Goal: Transaction & Acquisition: Purchase product/service

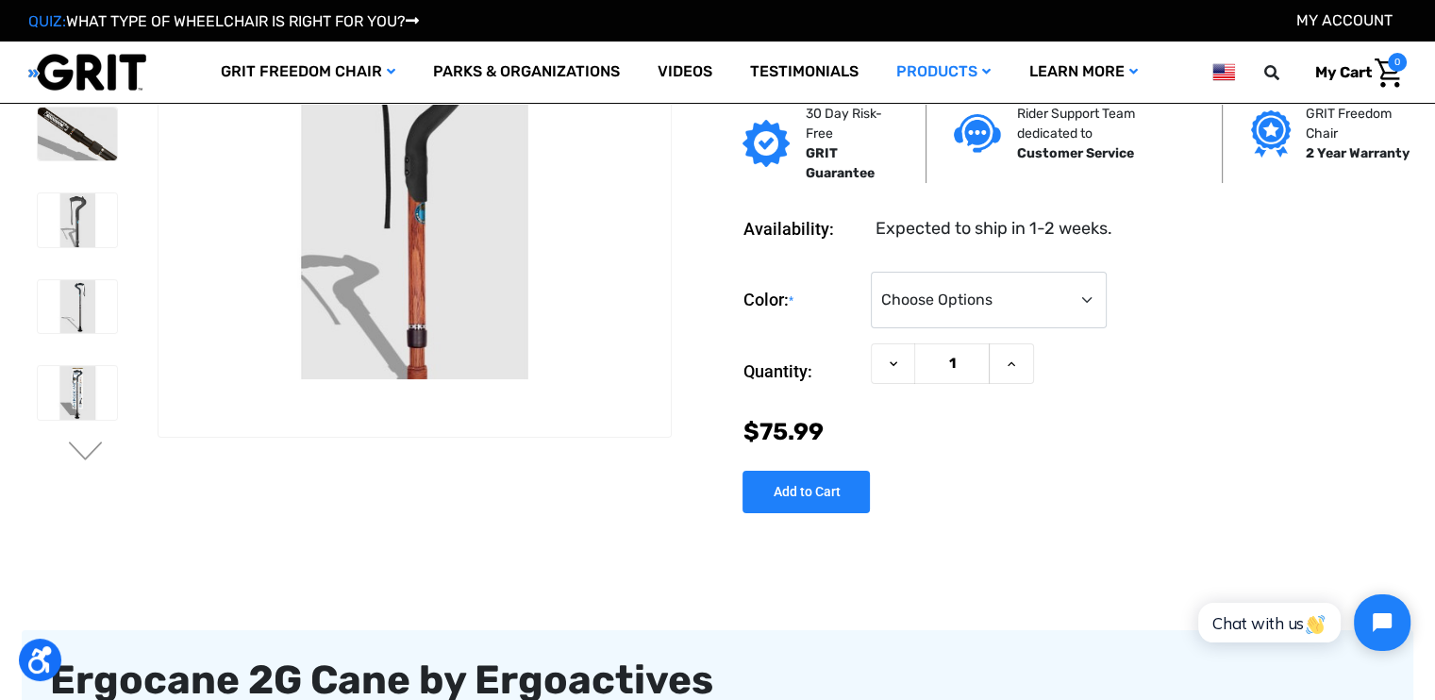
scroll to position [251, 0]
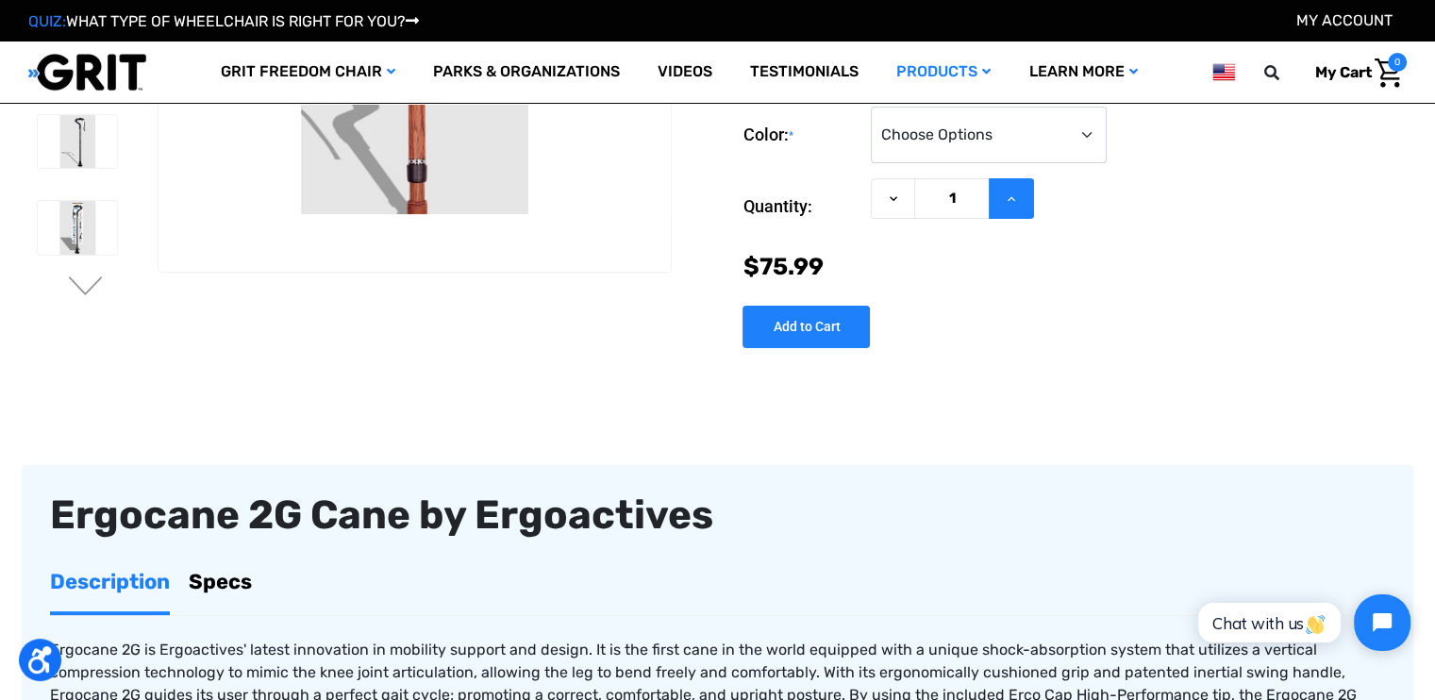
click at [1013, 188] on button "Increase Quantity of Ergocane 2G Cane by Ergoactives" at bounding box center [1011, 198] width 45 height 41
type input "2"
click at [797, 327] on input "Add to Cart" at bounding box center [806, 327] width 127 height 42
click at [1016, 129] on select "Choose Options Black Wood Carbon Checkered" at bounding box center [989, 135] width 236 height 57
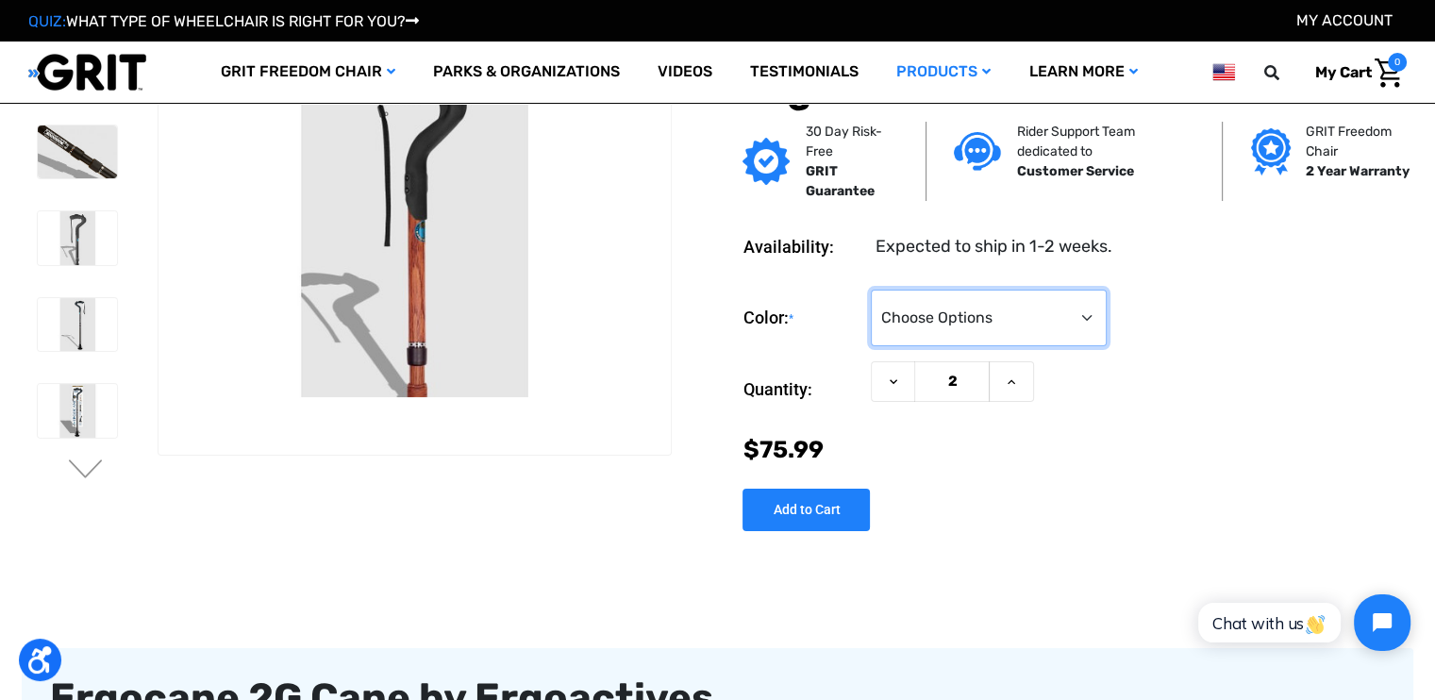
scroll to position [126, 0]
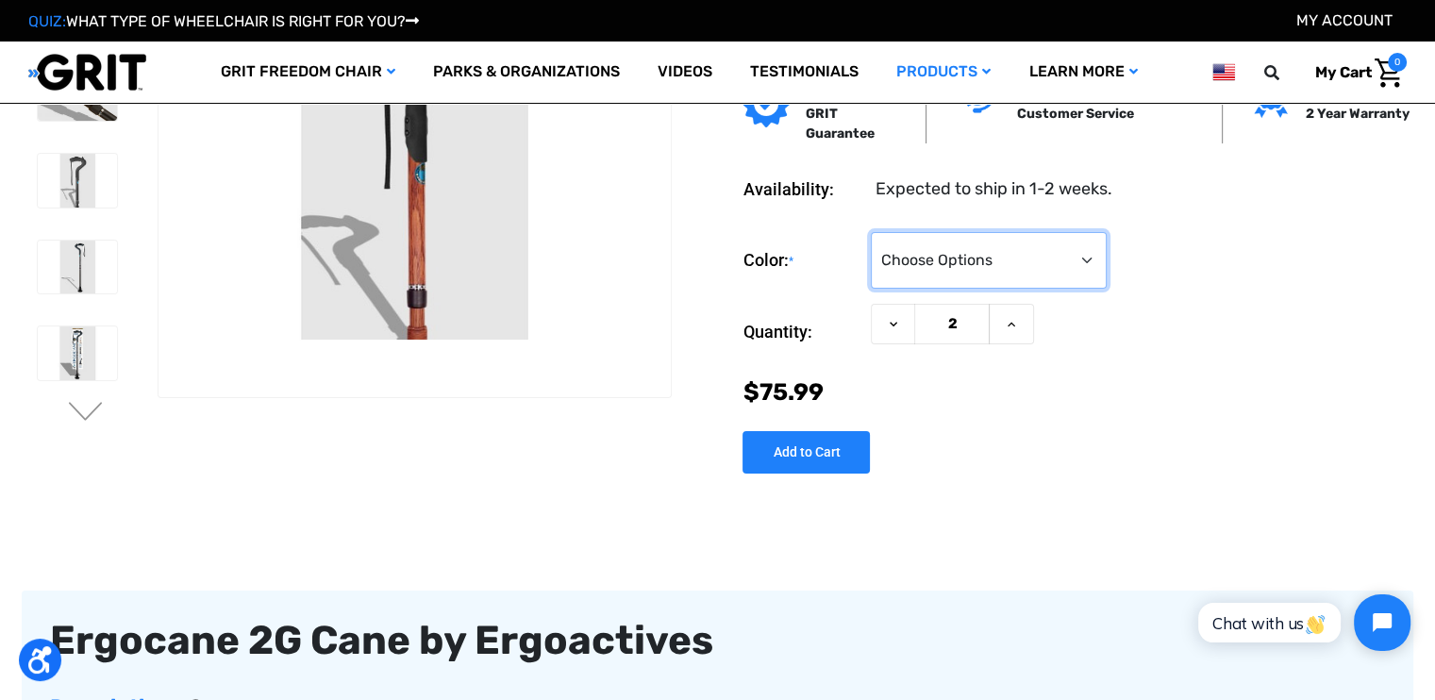
click at [991, 267] on select "Choose Options Black Wood Carbon Checkered" at bounding box center [989, 260] width 236 height 57
select select "576"
click at [871, 232] on select "Choose Options Black Wood Carbon Checkered" at bounding box center [989, 260] width 236 height 57
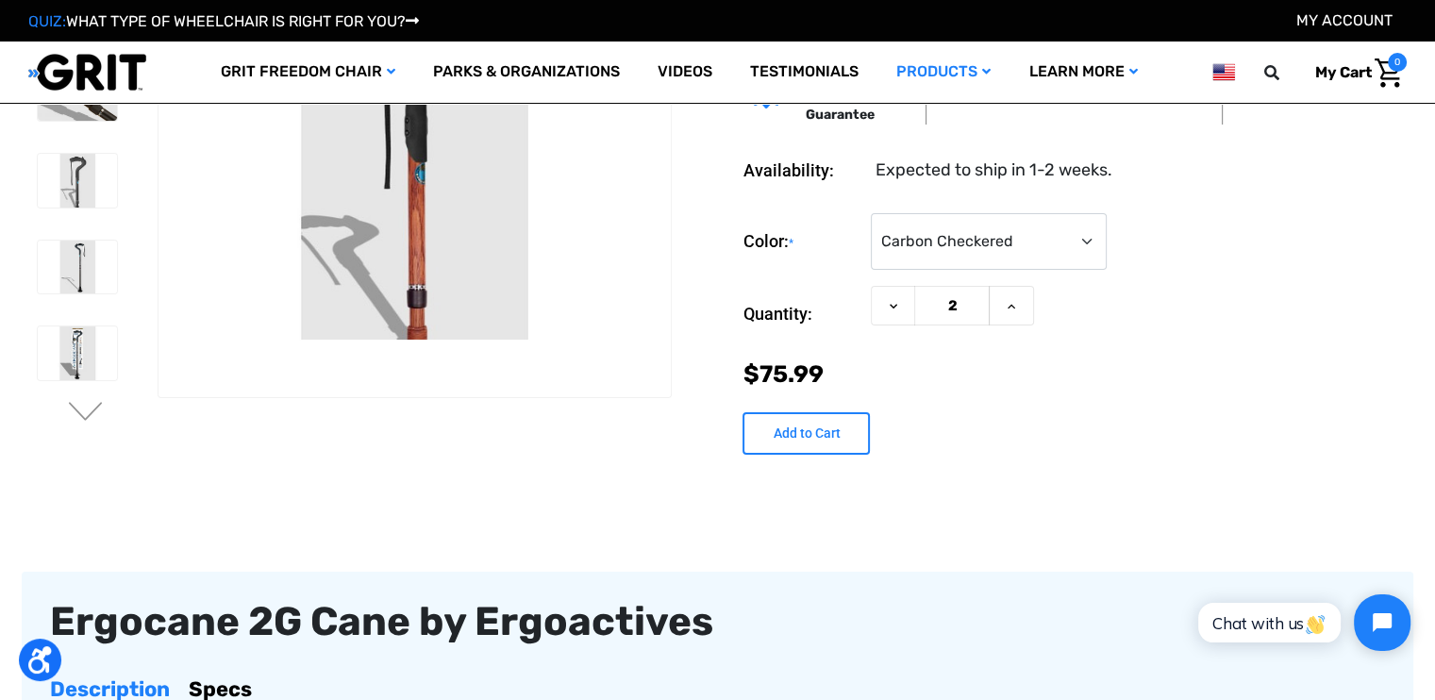
click at [826, 429] on input "Add to Cart" at bounding box center [806, 433] width 127 height 42
type input "Add to Cart"
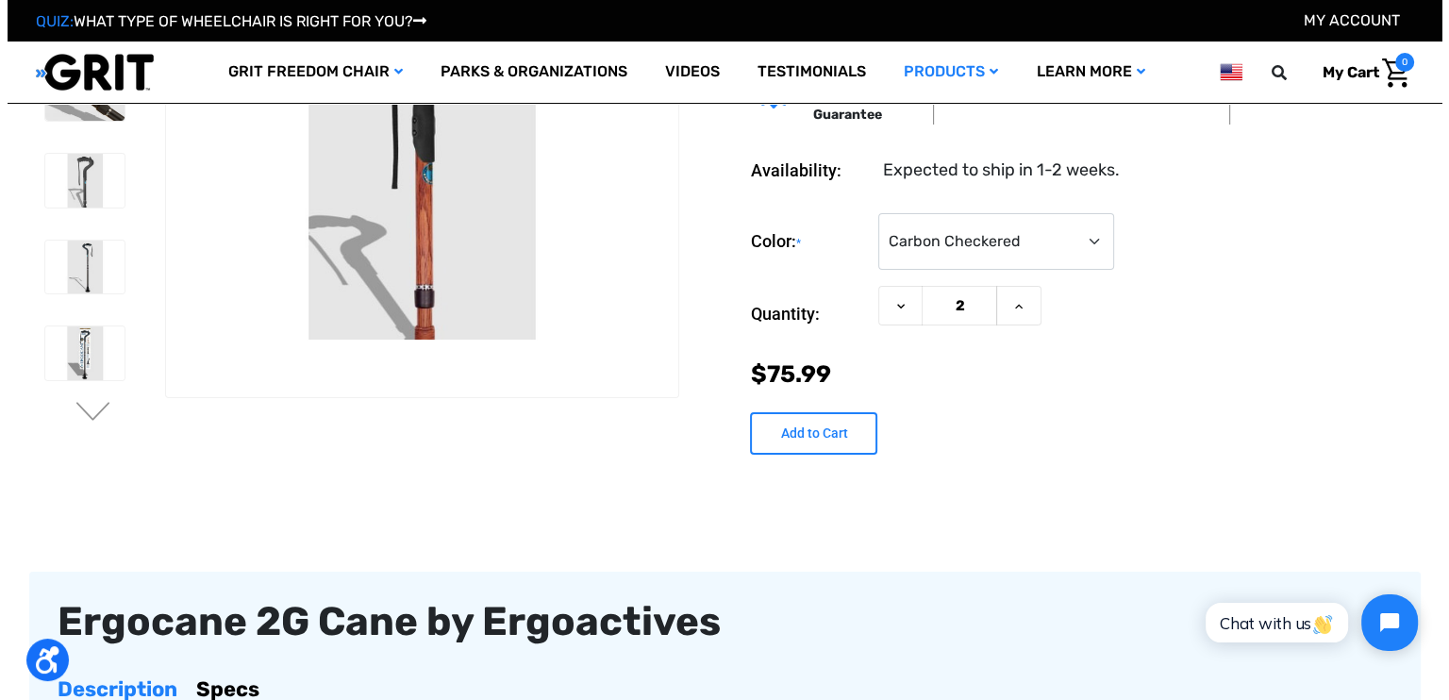
scroll to position [127, 0]
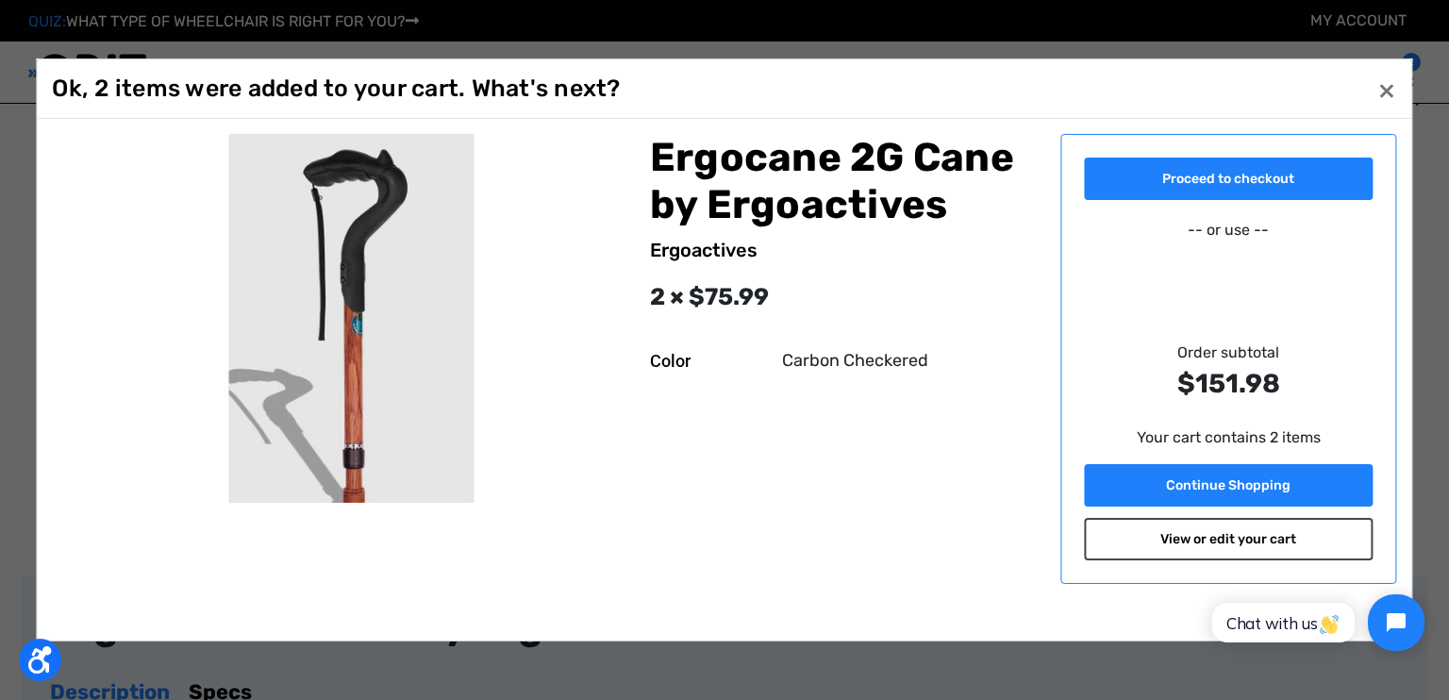
click at [1262, 543] on link "View or edit your cart" at bounding box center [1228, 539] width 289 height 42
